Goal: Communication & Community: Answer question/provide support

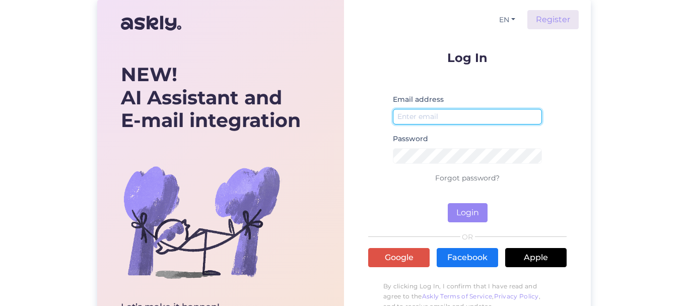
click at [422, 114] on input "email" at bounding box center [467, 117] width 149 height 16
type input "[EMAIL_ADDRESS][DOMAIN_NAME]"
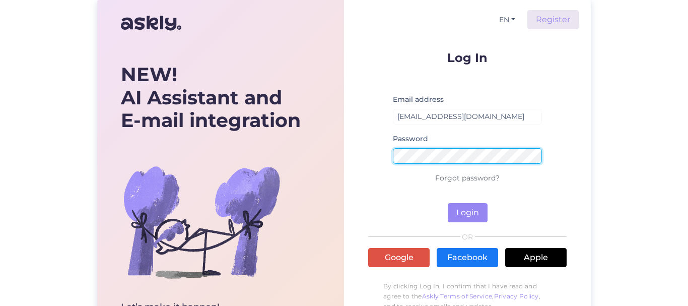
click at [448, 203] on button "Login" at bounding box center [468, 212] width 40 height 19
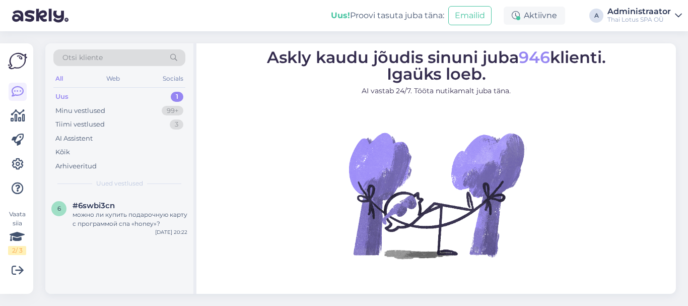
click at [64, 96] on div "Uus" at bounding box center [61, 97] width 13 height 10
click at [132, 224] on div "можно ли купить подарочную карту с программой спа «honey»?" at bounding box center [130, 219] width 115 height 18
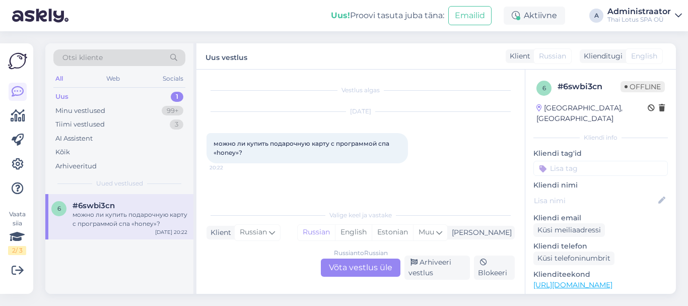
click at [362, 268] on div "Russian to Russian Võta vestlus üle" at bounding box center [361, 267] width 80 height 18
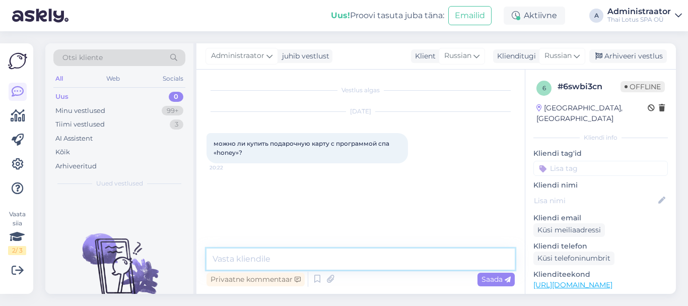
paste textarea "L ips Do sitame consec adipiscing elitseddoe temporinci ut laboree dolore m ali…"
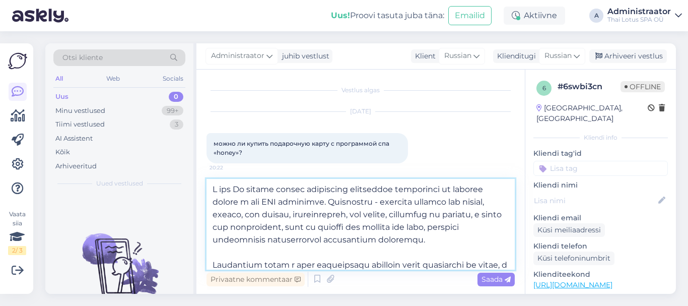
click at [213, 190] on textarea at bounding box center [360, 224] width 308 height 91
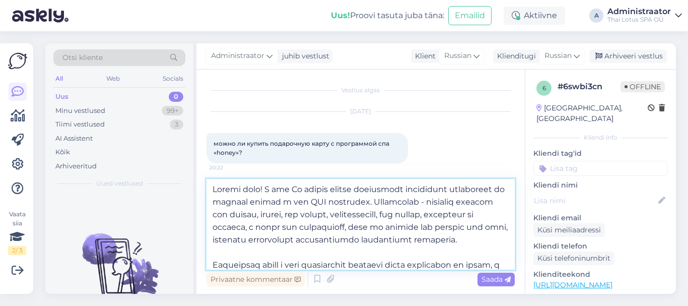
drag, startPoint x: 441, startPoint y: 202, endPoint x: 456, endPoint y: 250, distance: 50.0
click at [456, 250] on textarea at bounding box center [360, 224] width 308 height 91
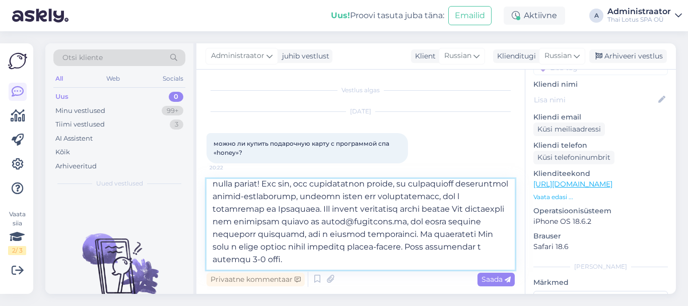
scroll to position [68, 0]
type textarea "Loremi dolo! S ame Co adipis elitse doeiusmodt incididunt utlaboreet do magnaal…"
click at [491, 279] on span "Saada" at bounding box center [495, 278] width 29 height 9
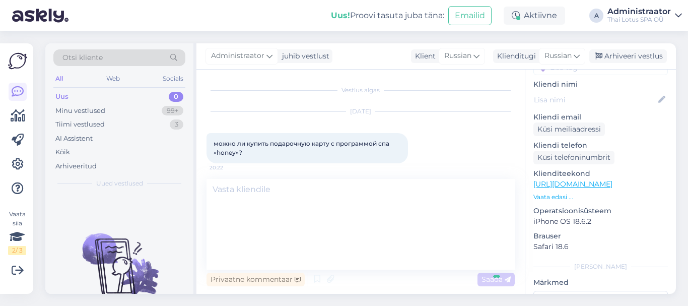
scroll to position [0, 0]
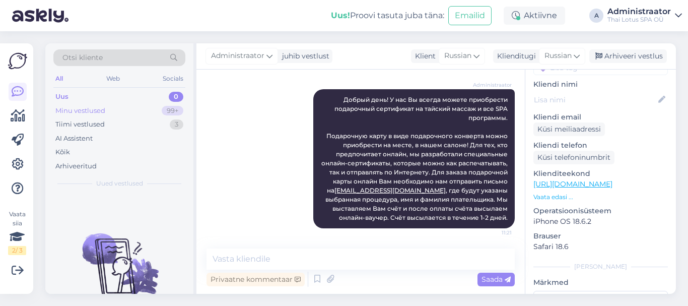
click at [89, 109] on div "Minu vestlused" at bounding box center [80, 111] width 50 height 10
